Goal: Use online tool/utility: Use online tool/utility

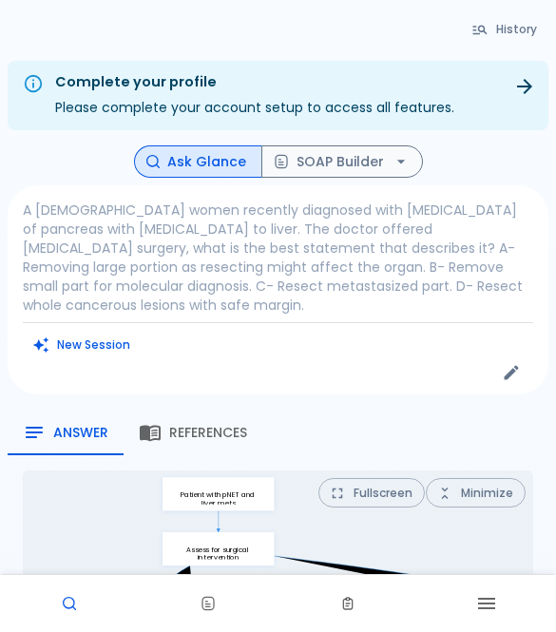
click at [400, 348] on div "New Session" at bounding box center [278, 345] width 510 height 28
click at [504, 374] on icon "Edit" at bounding box center [511, 372] width 19 height 19
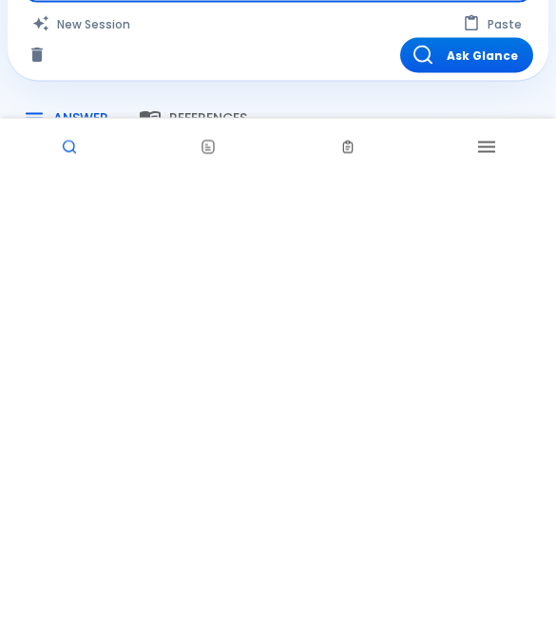
scroll to position [61, 0]
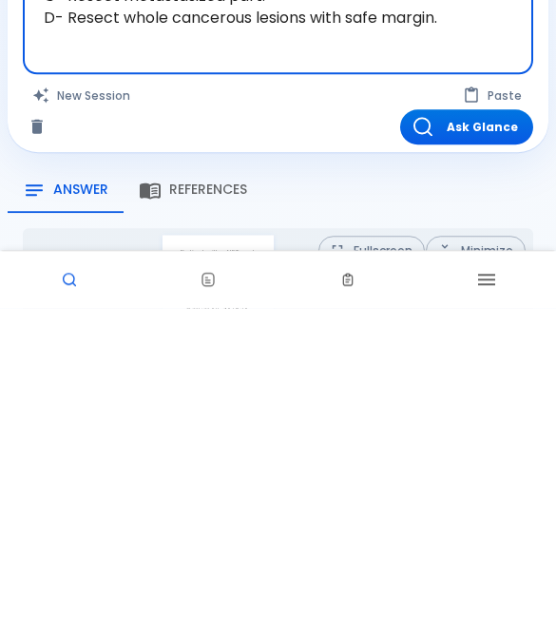
click at [40, 444] on icon "Clear" at bounding box center [36, 451] width 11 height 14
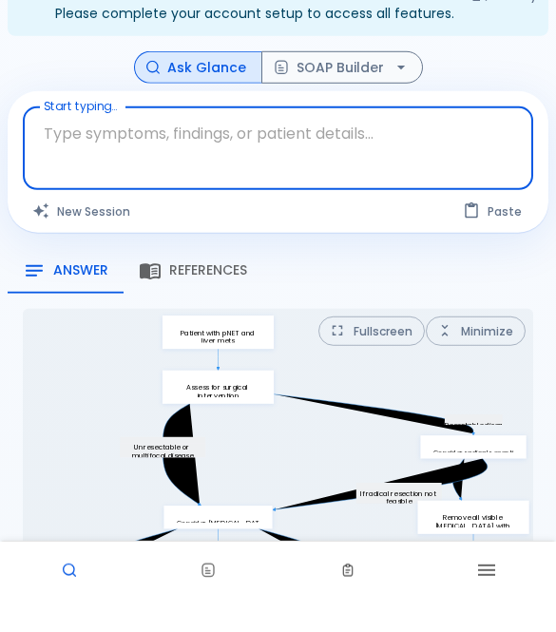
click at [487, 231] on button "Paste" at bounding box center [493, 245] width 80 height 28
type textarea "16-year-old with ehlers danlos syndrome came to the ER with acute chest pain of…"
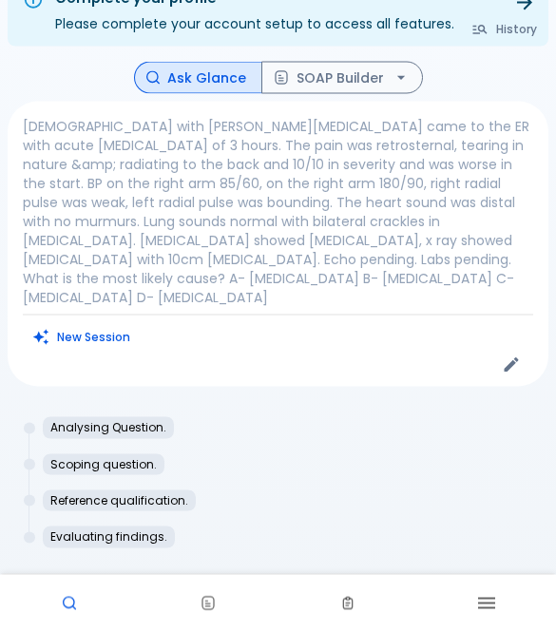
scroll to position [184, 0]
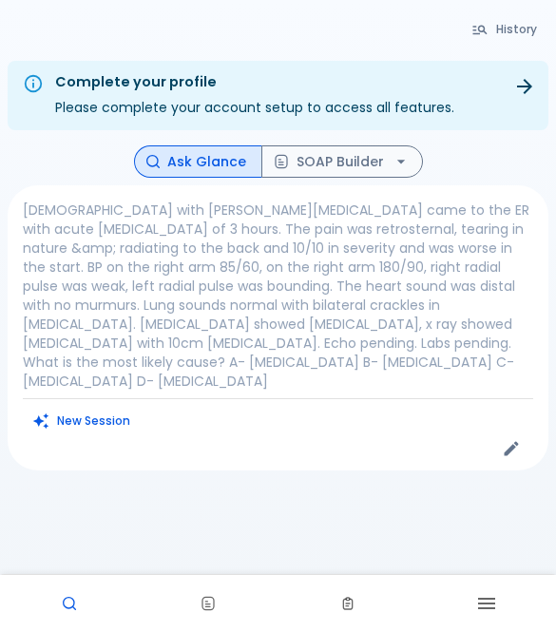
click at [516, 439] on icon "Edit" at bounding box center [511, 448] width 19 height 19
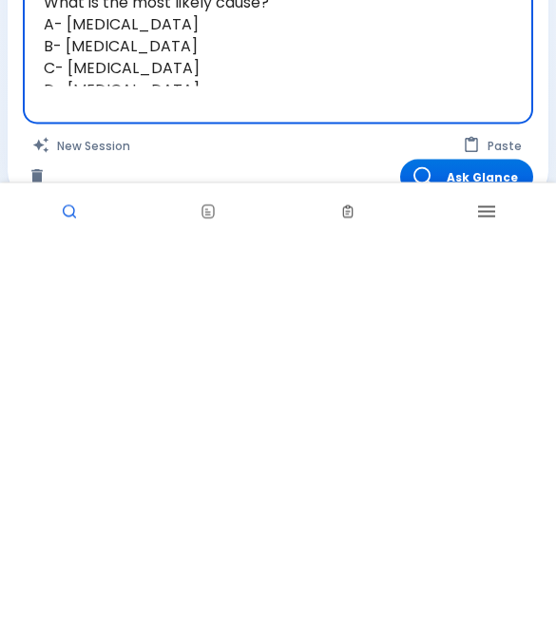
click at [453, 551] on button "Ask Glance" at bounding box center [466, 568] width 133 height 35
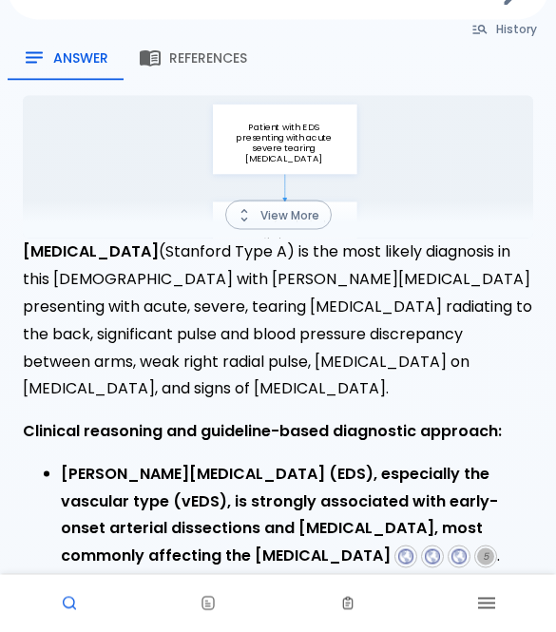
scroll to position [432, 0]
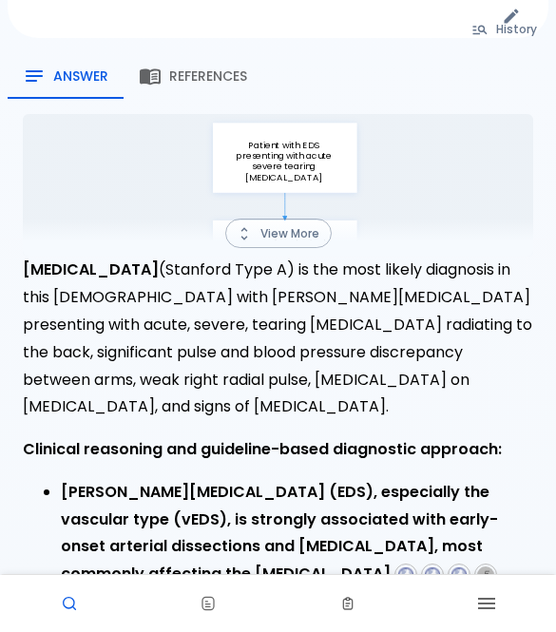
click at [310, 221] on button "View More" at bounding box center [278, 232] width 106 height 29
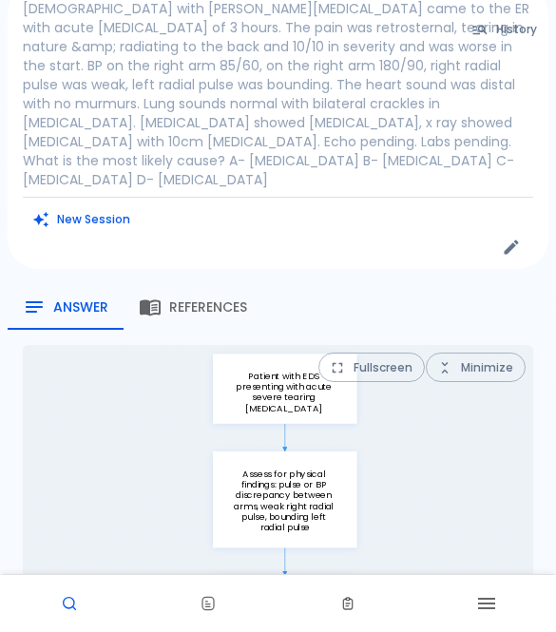
scroll to position [207, 0]
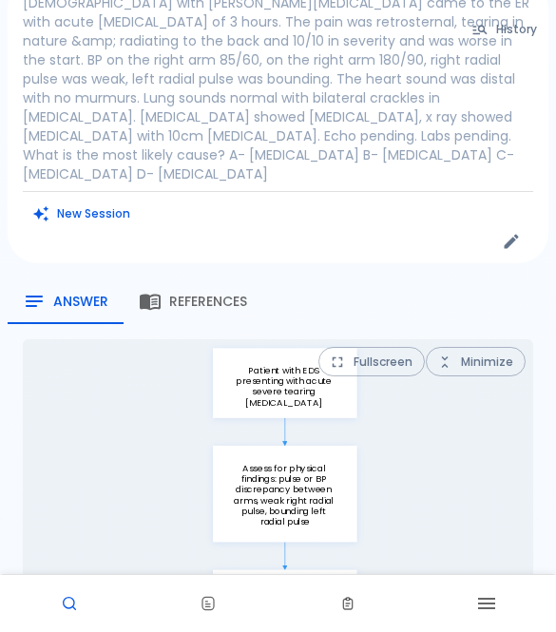
click at [223, 294] on span "References" at bounding box center [208, 302] width 78 height 17
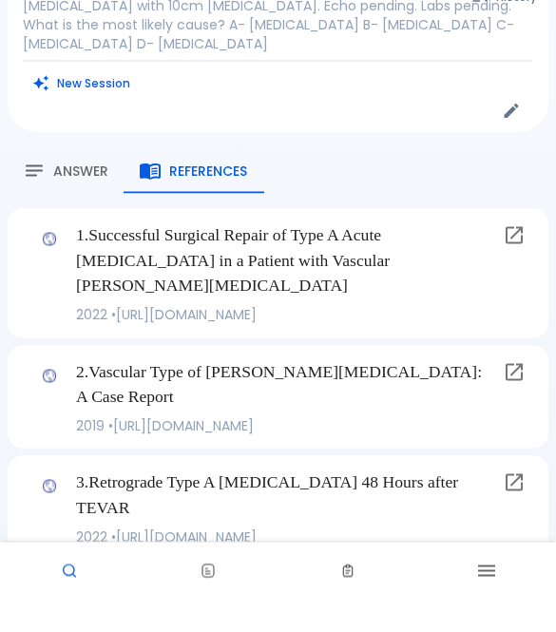
scroll to position [305, 0]
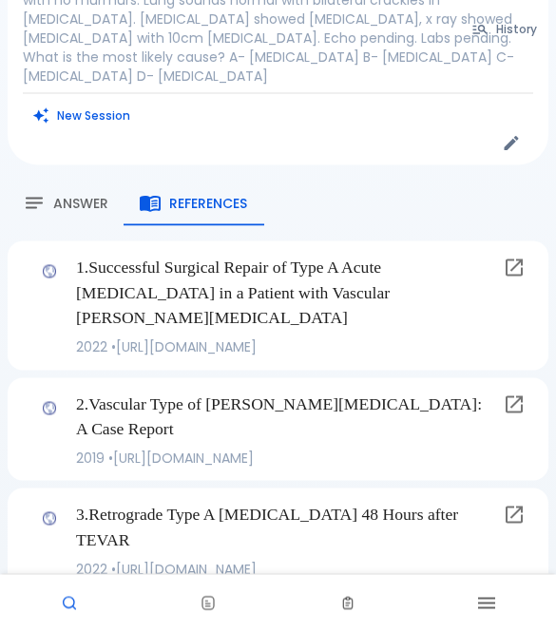
click at [86, 196] on span "Answer" at bounding box center [80, 204] width 55 height 17
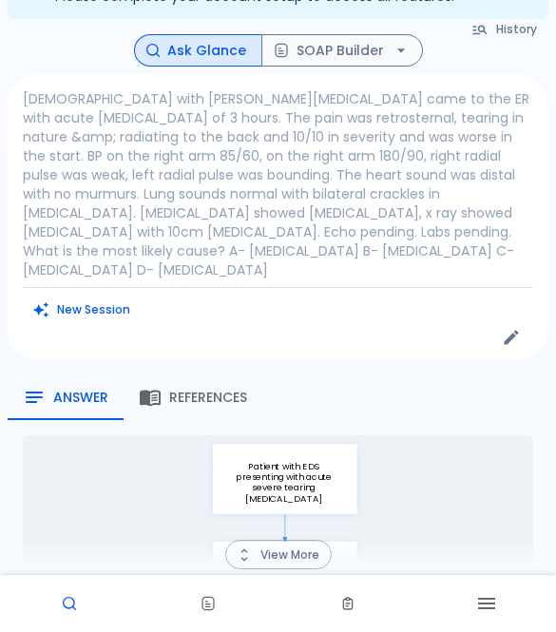
scroll to position [0, 0]
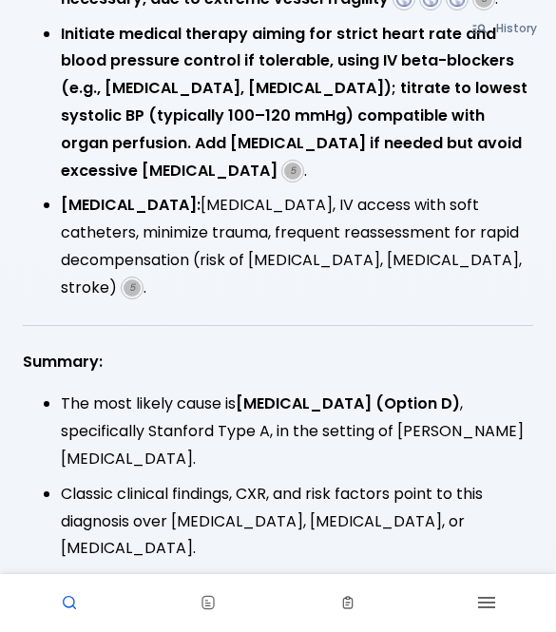
click at [78, 631] on link at bounding box center [69, 603] width 139 height 57
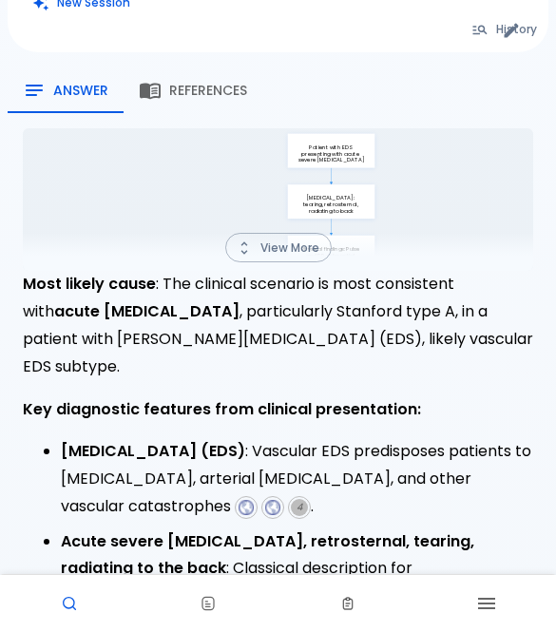
scroll to position [423, 0]
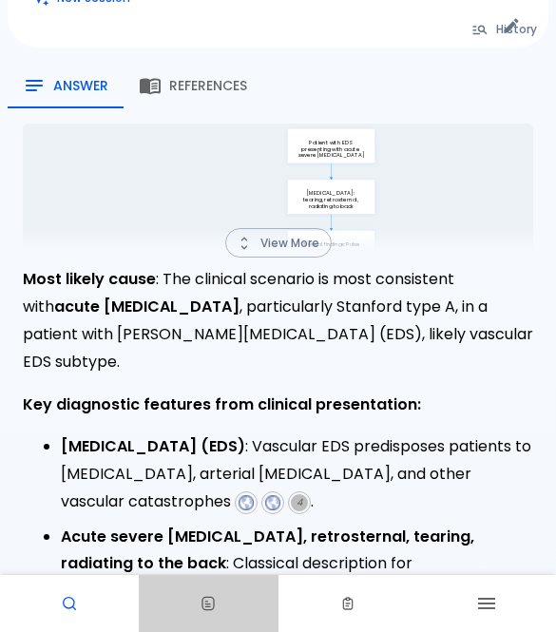
click at [214, 609] on rect at bounding box center [207, 603] width 11 height 12
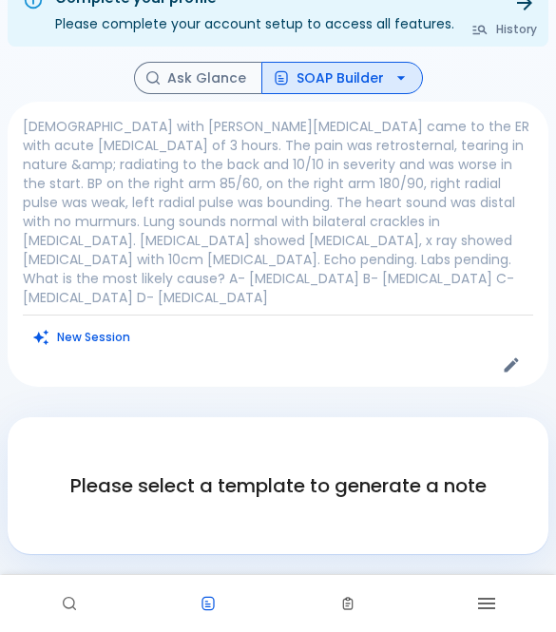
scroll to position [184, 0]
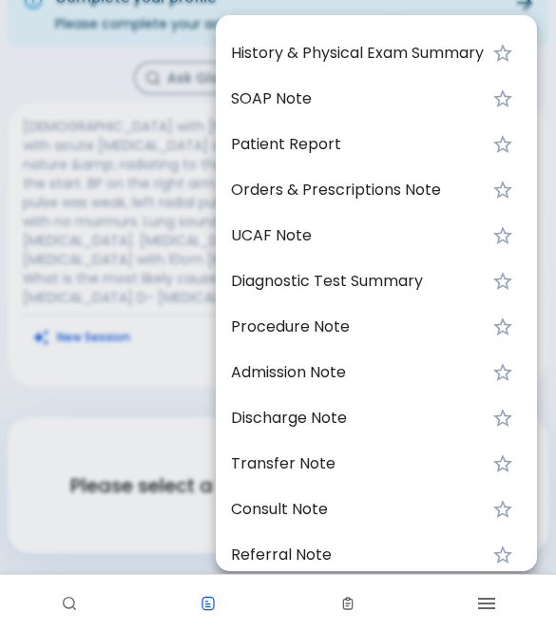
click at [123, 515] on div at bounding box center [278, 316] width 556 height 632
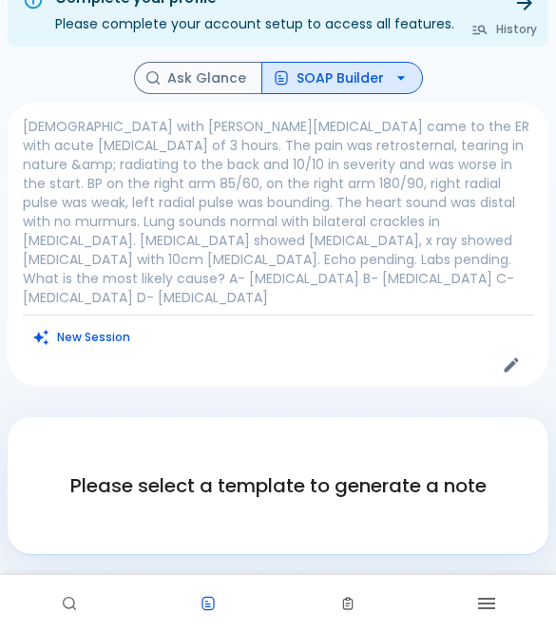
click at [349, 593] on link at bounding box center [347, 603] width 139 height 57
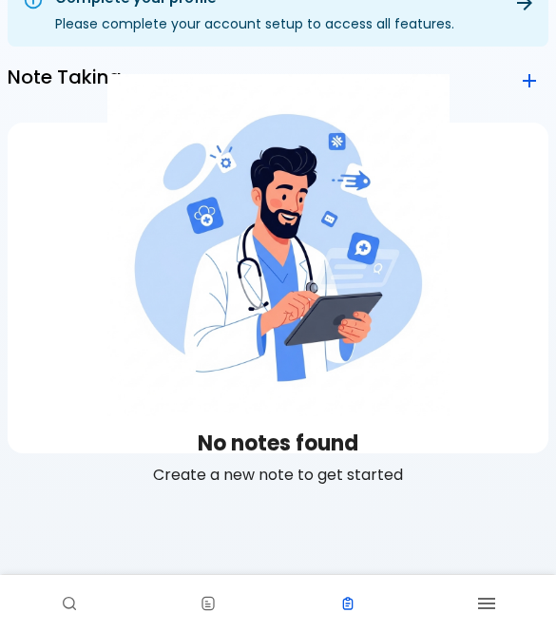
click at [191, 597] on link at bounding box center [208, 603] width 139 height 57
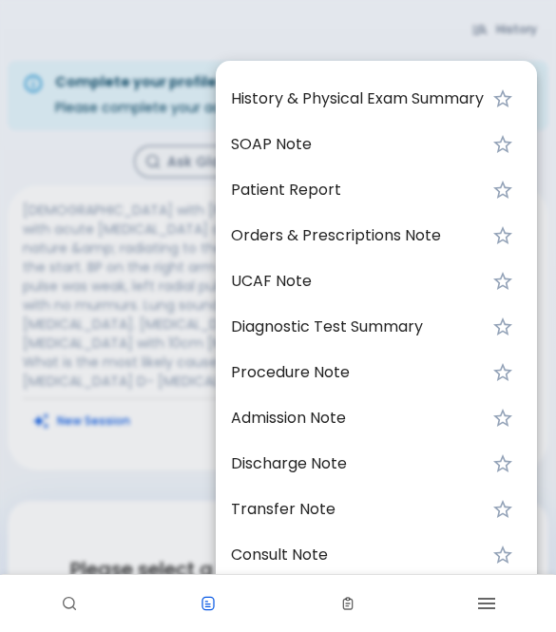
click at [439, 98] on span "History & Physical Exam Summary" at bounding box center [357, 98] width 253 height 23
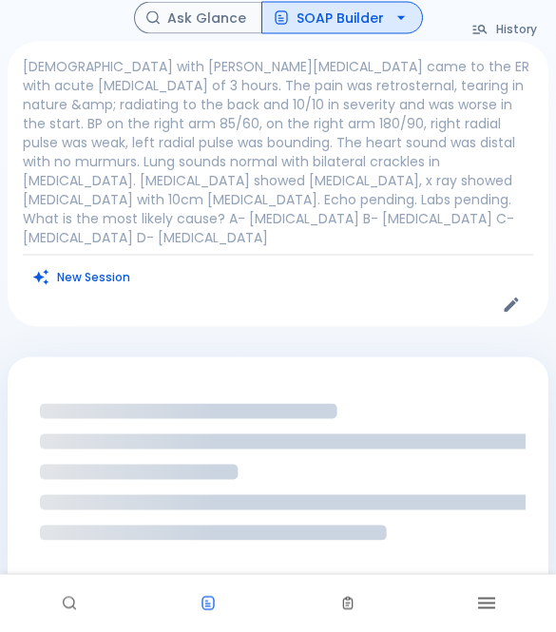
scroll to position [184, 0]
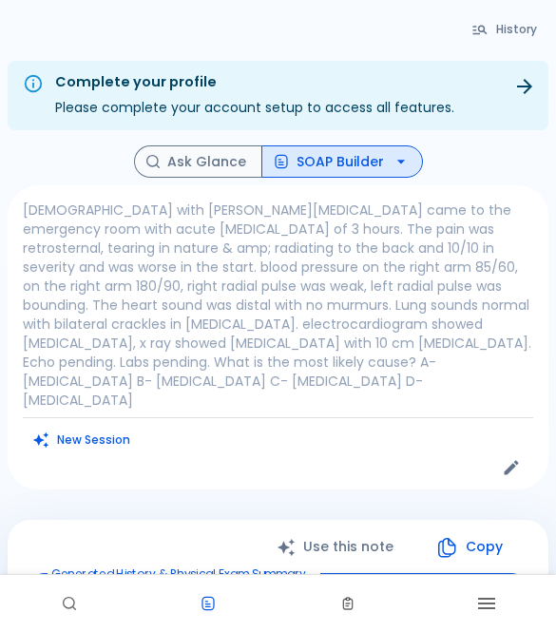
click at [522, 97] on icon at bounding box center [524, 86] width 23 height 23
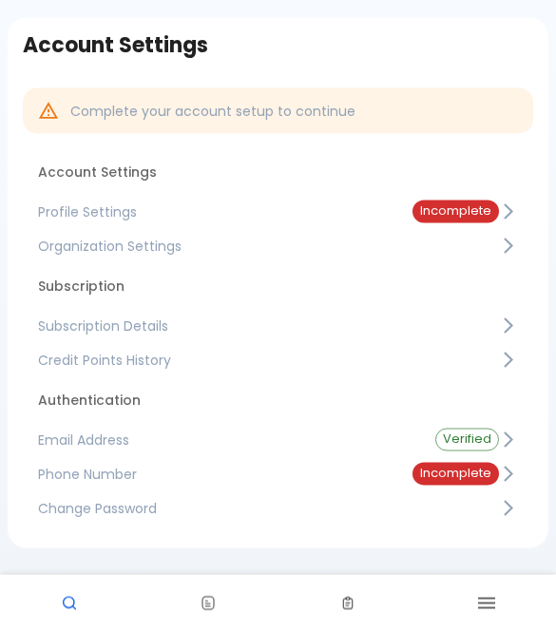
scroll to position [151, 0]
click at [475, 200] on div "Incomplete" at bounding box center [455, 211] width 86 height 23
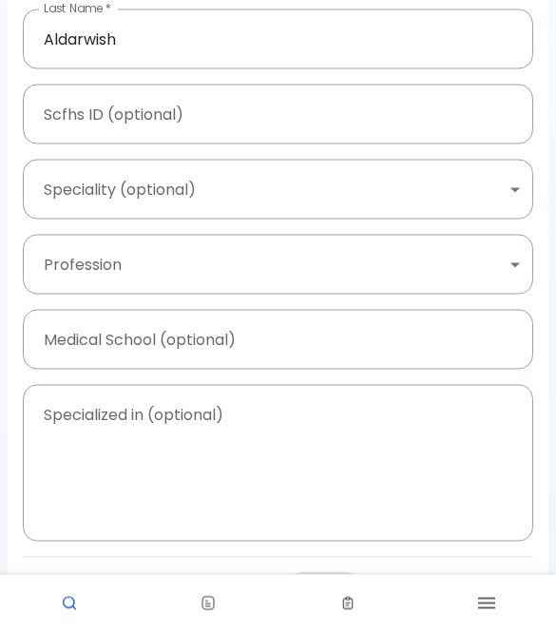
click at [332, 605] on button "Cancel" at bounding box center [323, 600] width 97 height 54
